Goal: Transaction & Acquisition: Book appointment/travel/reservation

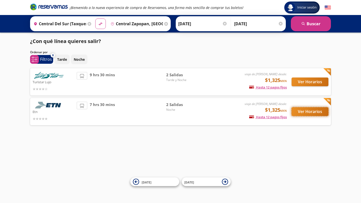
click at [301, 111] on button "Ver Horarios" at bounding box center [309, 111] width 37 height 9
click at [310, 83] on button "Ver Horarios" at bounding box center [309, 82] width 37 height 9
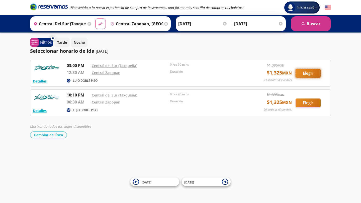
click at [312, 72] on button "Elegir" at bounding box center [307, 73] width 25 height 9
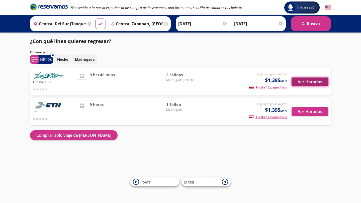
click at [309, 79] on button "Ver Horarios" at bounding box center [309, 82] width 37 height 9
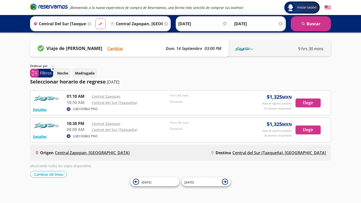
click at [261, 22] on input "[DATE]" at bounding box center [258, 24] width 49 height 13
